Goal: Information Seeking & Learning: Learn about a topic

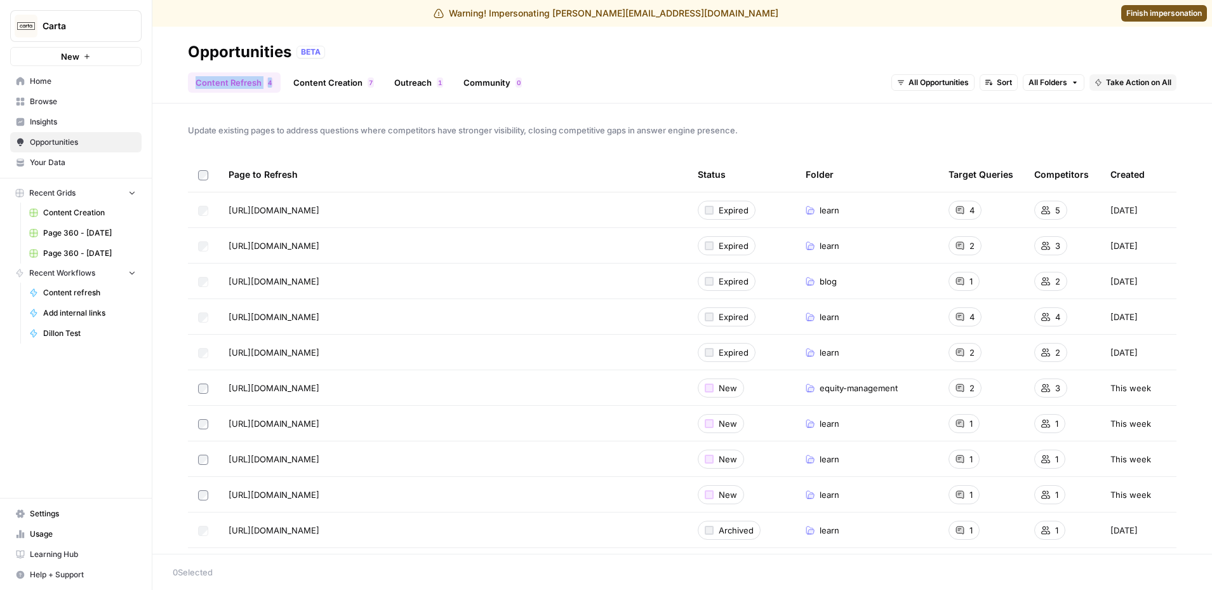
drag, startPoint x: 211, startPoint y: 83, endPoint x: 281, endPoint y: 89, distance: 70.1
click at [280, 91] on header "Opportunities BETA Content Refresh 4 Content Creation 7 Outreach 1 Community 0 …" at bounding box center [681, 65] width 1059 height 77
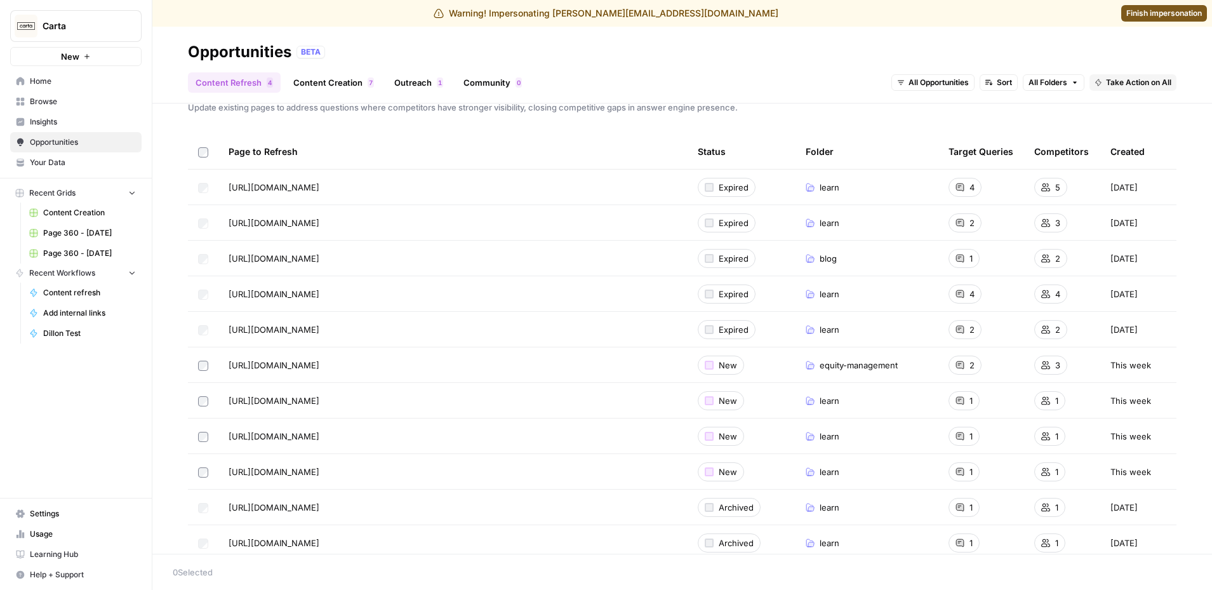
scroll to position [100, 0]
